Goal: Task Accomplishment & Management: Manage account settings

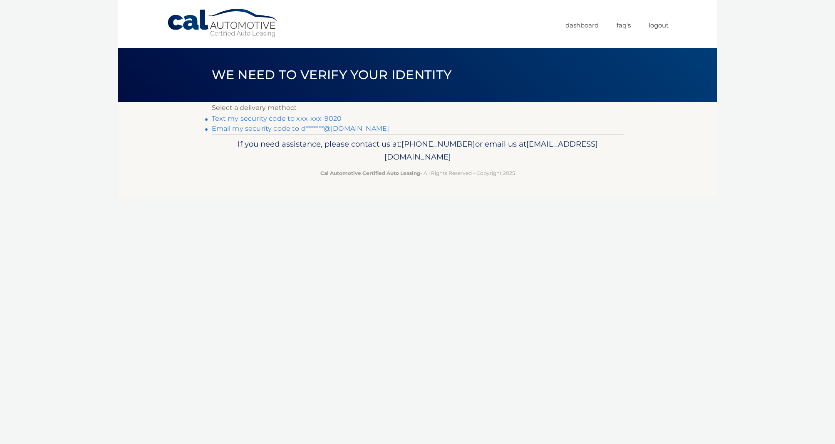
click at [270, 121] on link "Text my security code to xxx-xxx-9020" at bounding box center [277, 118] width 130 height 8
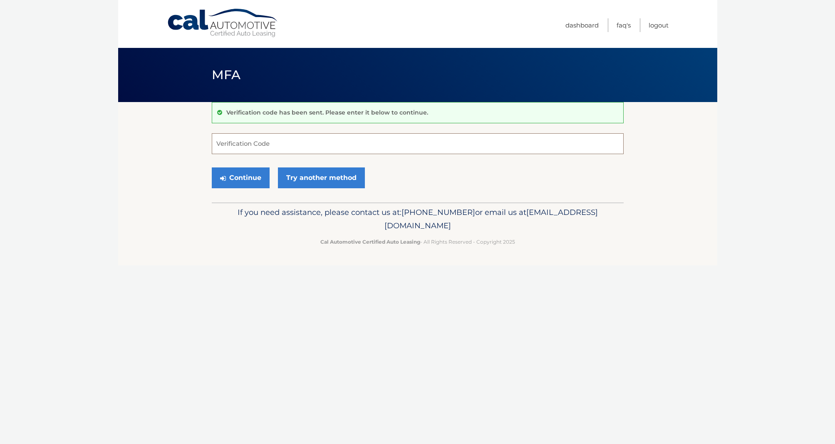
click at [304, 149] on input "Verification Code" at bounding box center [418, 143] width 412 height 21
type input "359512"
click at [248, 176] on button "Continue" at bounding box center [241, 177] width 58 height 21
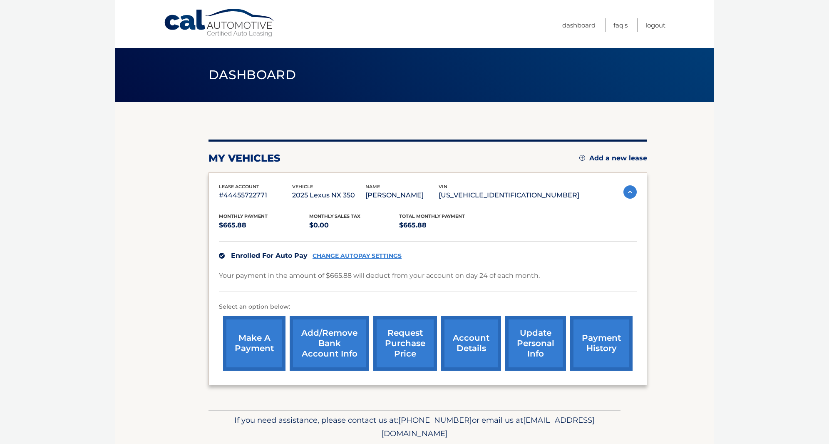
click at [385, 259] on link "CHANGE AUTOPAY SETTINGS" at bounding box center [356, 255] width 89 height 7
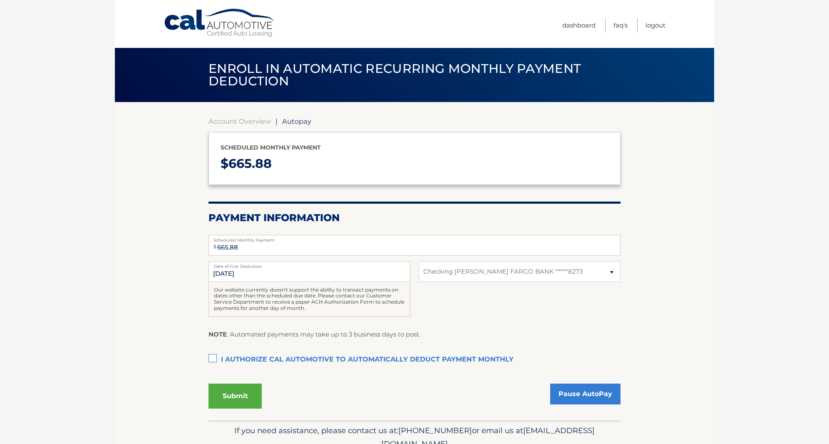
select select "MDBkYTg1YWEtYzgzOC00NWRhLTg2MTYtNjM4M2M5YTk0Mzk5"
click at [210, 368] on label "I authorize cal automotive to automatically deduct payment monthly This checkbo…" at bounding box center [414, 359] width 412 height 17
click at [0, 0] on input "I authorize cal automotive to automatically deduct payment monthly This checkbo…" at bounding box center [0, 0] width 0 height 0
click at [232, 408] on button "Submit" at bounding box center [234, 395] width 53 height 25
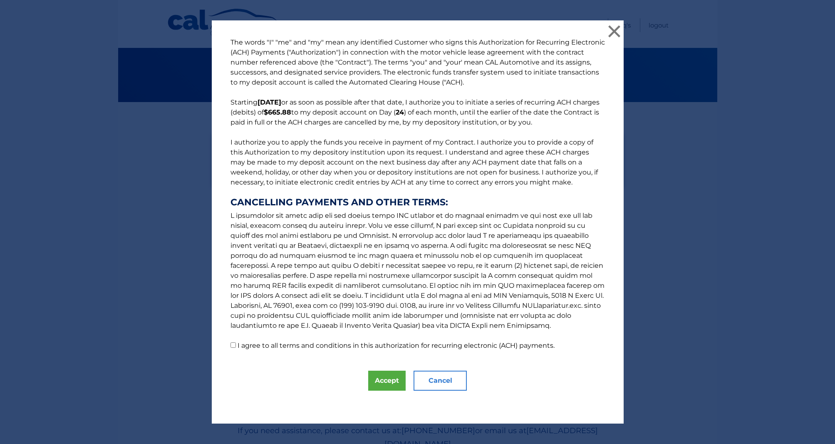
click at [228, 350] on p "The words "I" "me" and "my" mean any identified Customer who signs this Authori…" at bounding box center [417, 193] width 391 height 313
click at [231, 347] on input "I agree to all terms and conditions in this authorization for recurring electro…" at bounding box center [233, 344] width 5 height 5
checkbox input "true"
click at [382, 390] on button "Accept" at bounding box center [386, 380] width 37 height 20
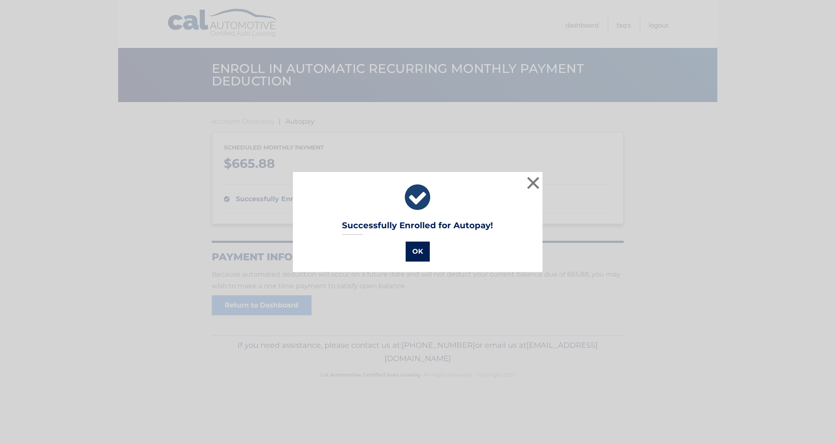
click at [407, 253] on button "OK" at bounding box center [418, 251] width 24 height 20
